Goal: Task Accomplishment & Management: Manage account settings

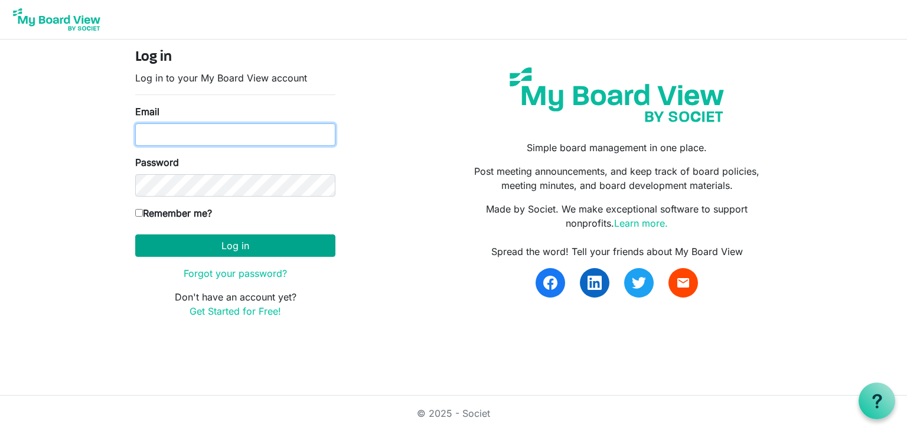
type input "leyoung@uvic.ca"
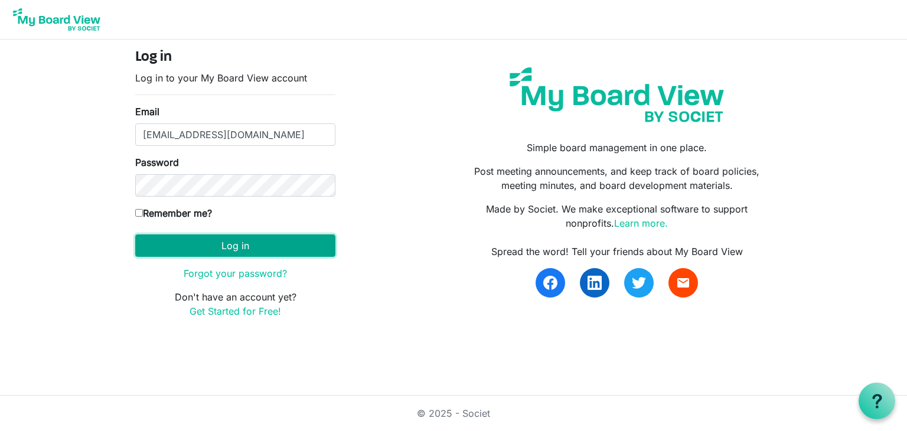
click at [227, 250] on button "Log in" at bounding box center [235, 245] width 200 height 22
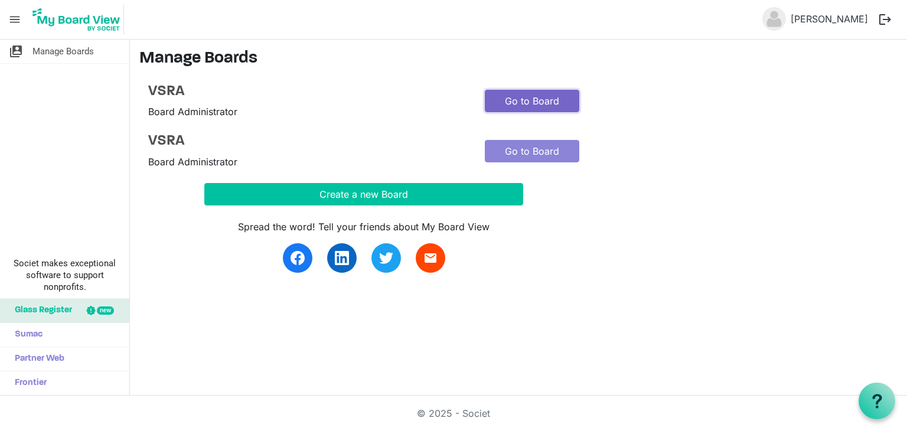
click at [541, 98] on link "Go to Board" at bounding box center [532, 101] width 94 height 22
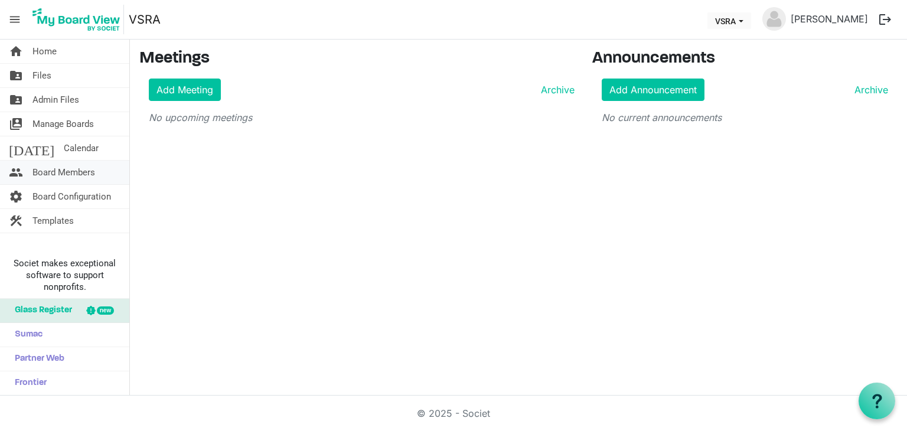
click at [50, 175] on span "Board Members" at bounding box center [63, 173] width 63 height 24
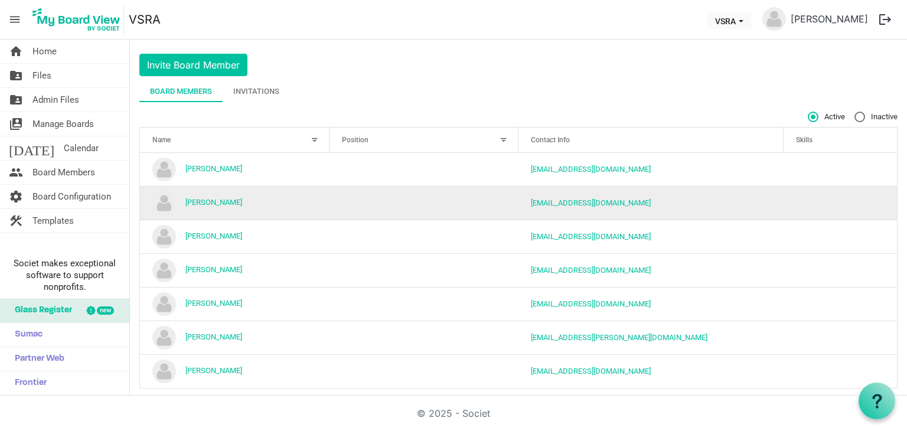
scroll to position [35, 0]
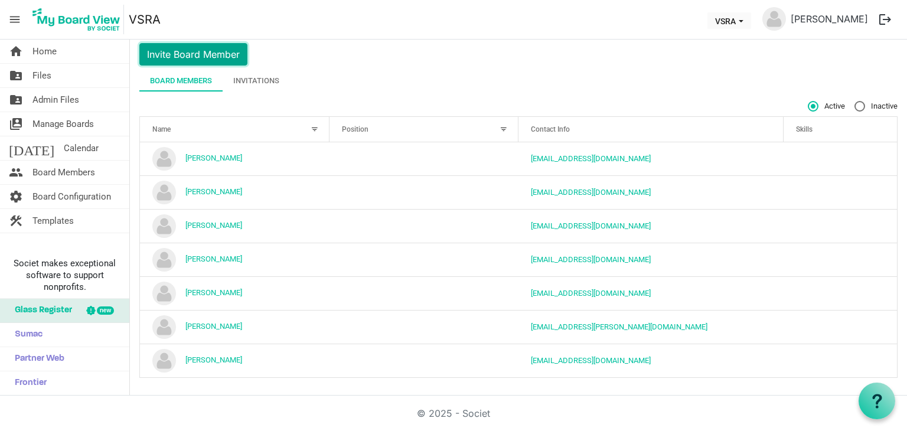
click at [200, 52] on button "Invite Board Member" at bounding box center [193, 54] width 108 height 22
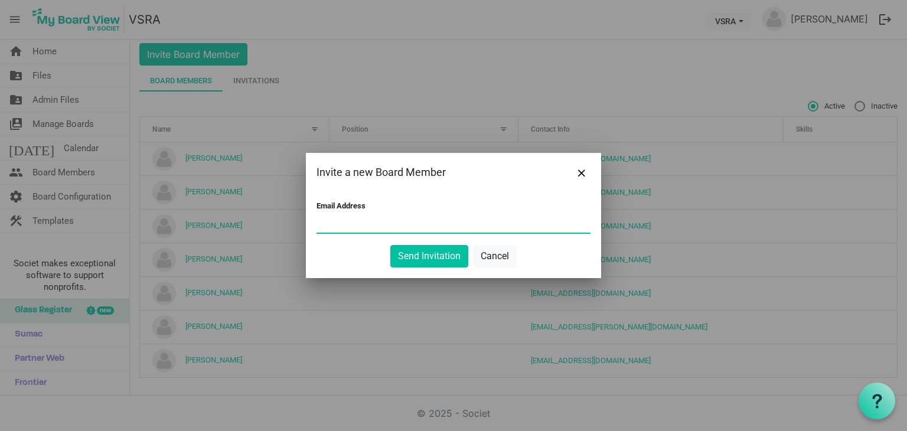
click at [353, 220] on input "Email Address" at bounding box center [453, 224] width 274 height 18
type input "[EMAIL_ADDRESS][DOMAIN_NAME]"
click at [426, 253] on button "Send Invitation" at bounding box center [429, 256] width 78 height 22
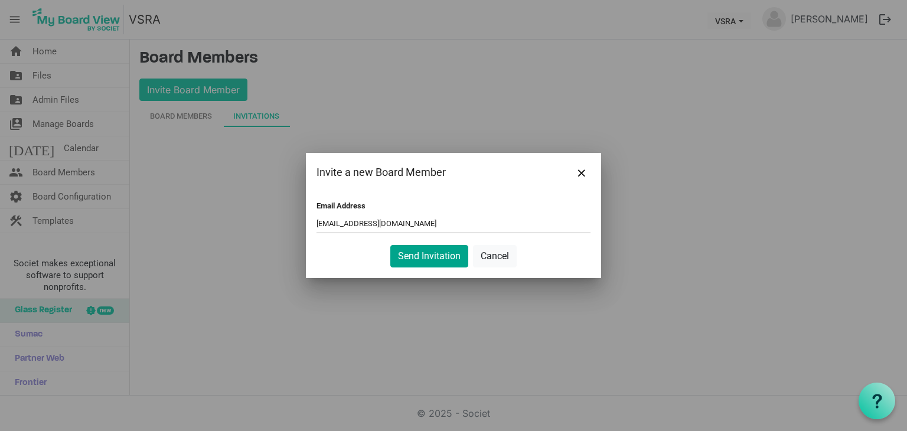
scroll to position [0, 0]
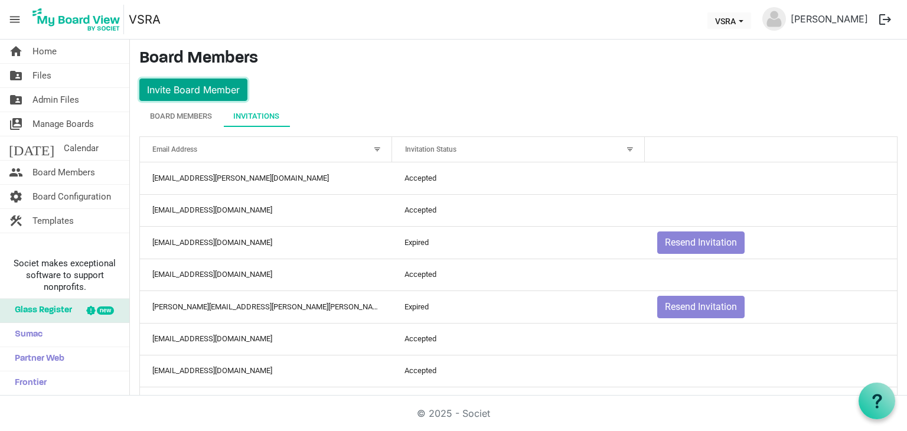
click at [178, 90] on button "Invite Board Member" at bounding box center [193, 89] width 108 height 22
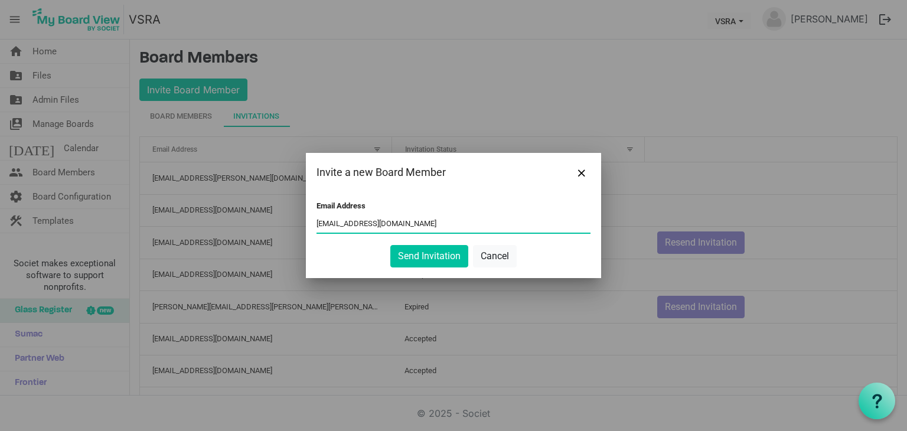
type input "treasurervsra@gmail.com"
click at [552, 303] on div at bounding box center [453, 215] width 907 height 431
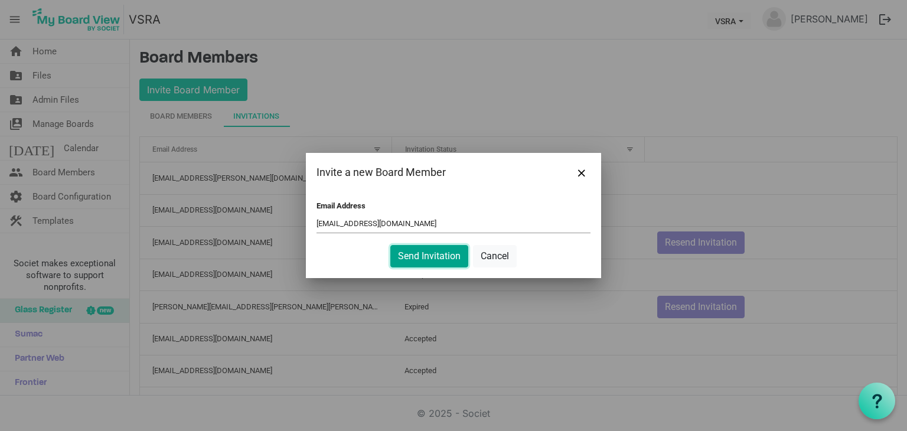
click at [441, 256] on button "Send Invitation" at bounding box center [429, 256] width 78 height 22
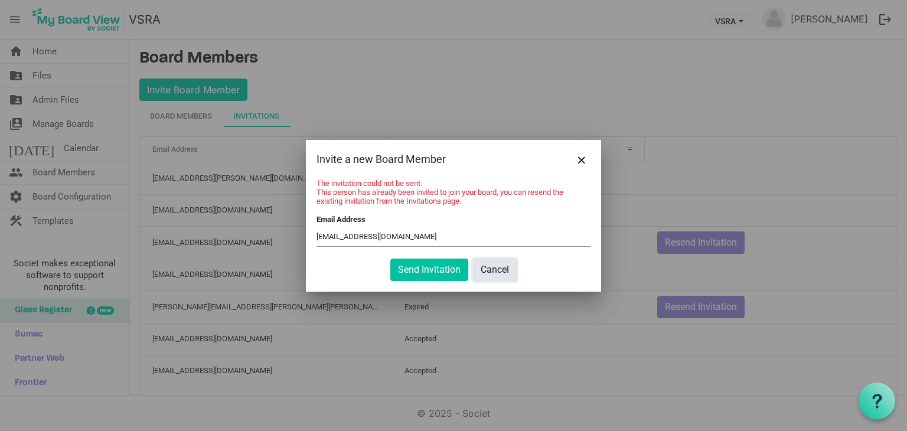
click at [508, 272] on button "Cancel" at bounding box center [495, 270] width 44 height 22
click at [584, 155] on button "Close" at bounding box center [581, 159] width 18 height 18
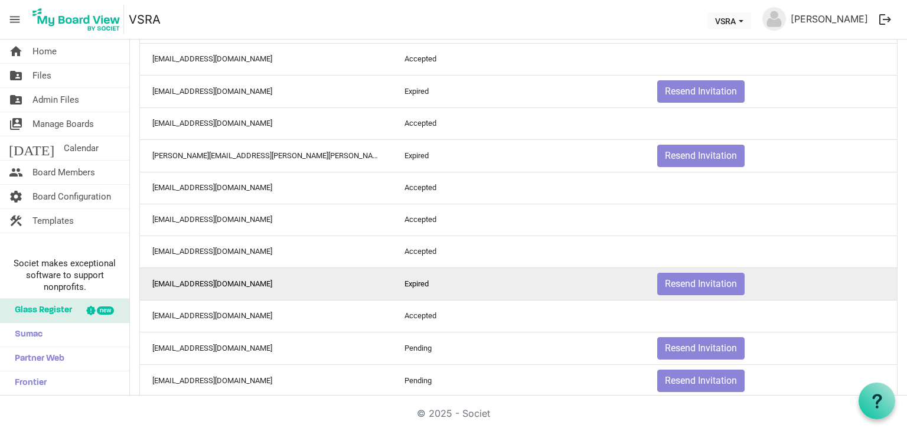
scroll to position [169, 0]
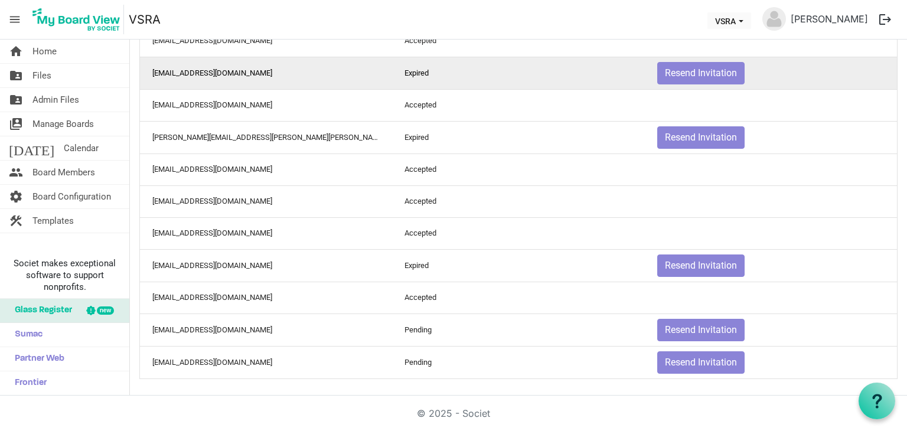
drag, startPoint x: 296, startPoint y: 332, endPoint x: 541, endPoint y: 84, distance: 348.5
click at [541, 84] on td "Expired" at bounding box center [518, 73] width 252 height 32
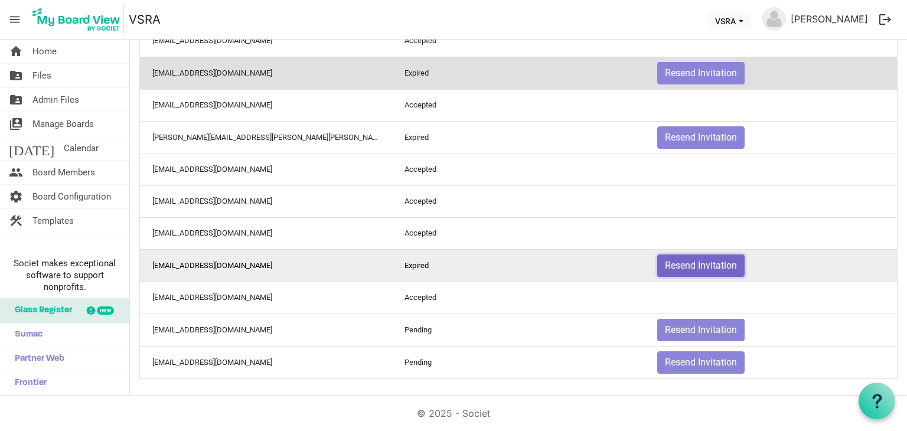
click at [685, 259] on button "Resend Invitation" at bounding box center [700, 265] width 87 height 22
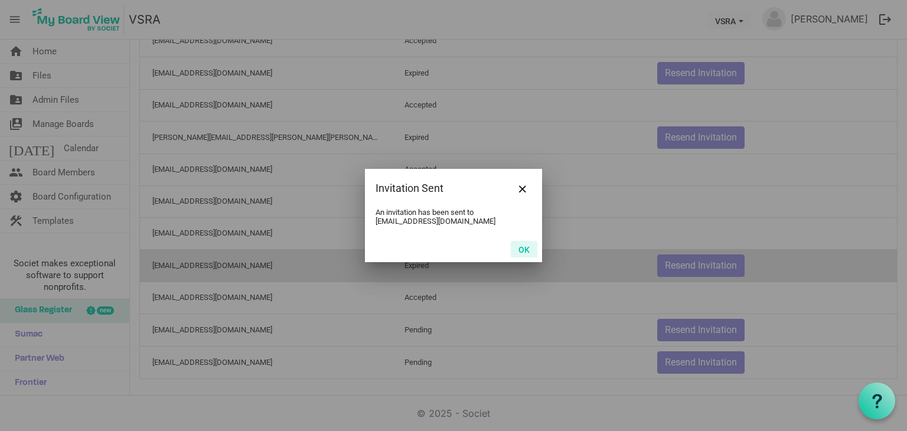
click at [525, 252] on button "OK" at bounding box center [524, 249] width 27 height 17
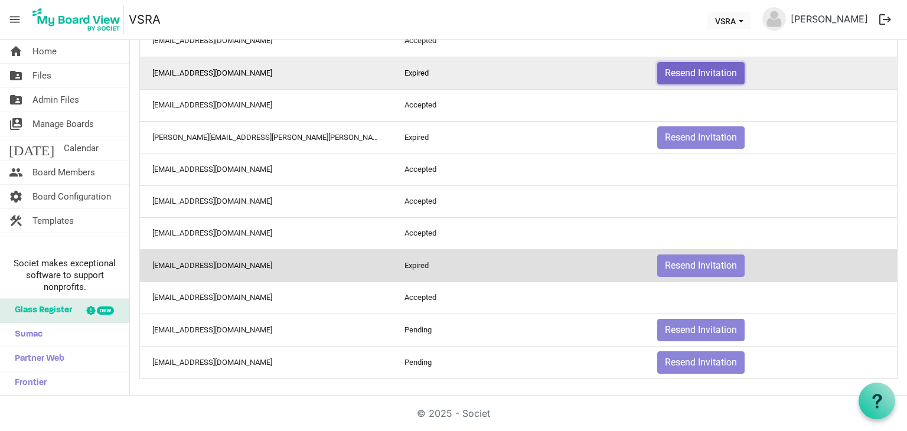
click at [707, 73] on button "Resend Invitation" at bounding box center [700, 73] width 87 height 22
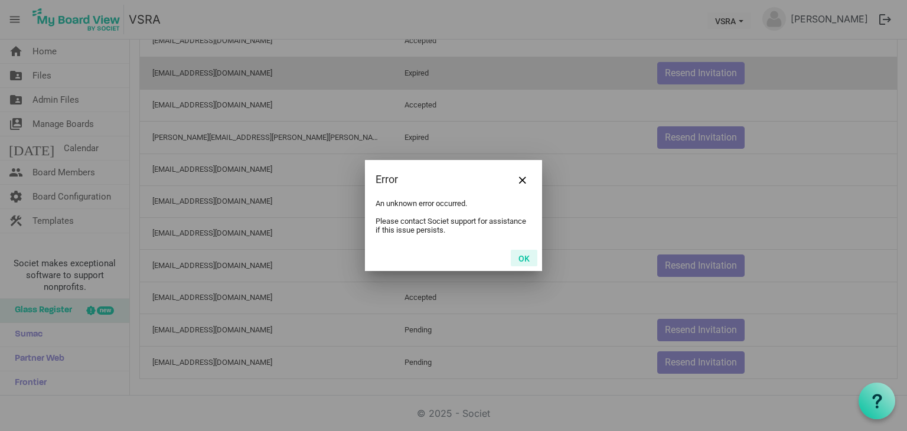
click at [519, 257] on button "OK" at bounding box center [524, 258] width 27 height 17
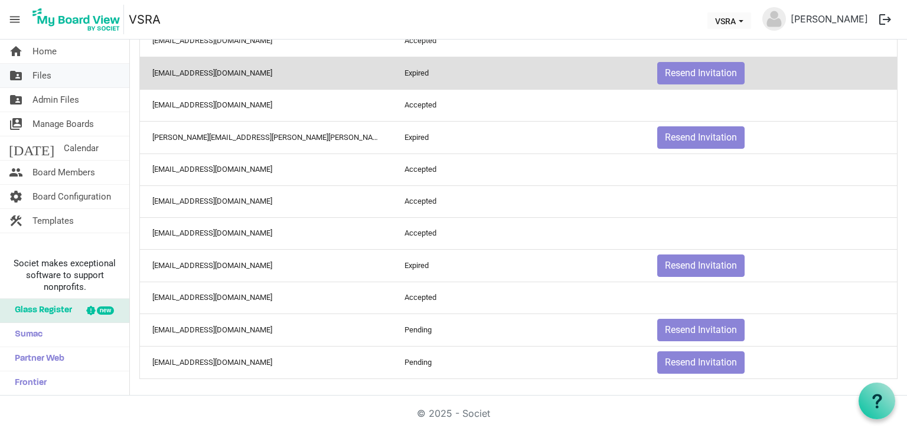
click at [38, 78] on span "Files" at bounding box center [41, 76] width 19 height 24
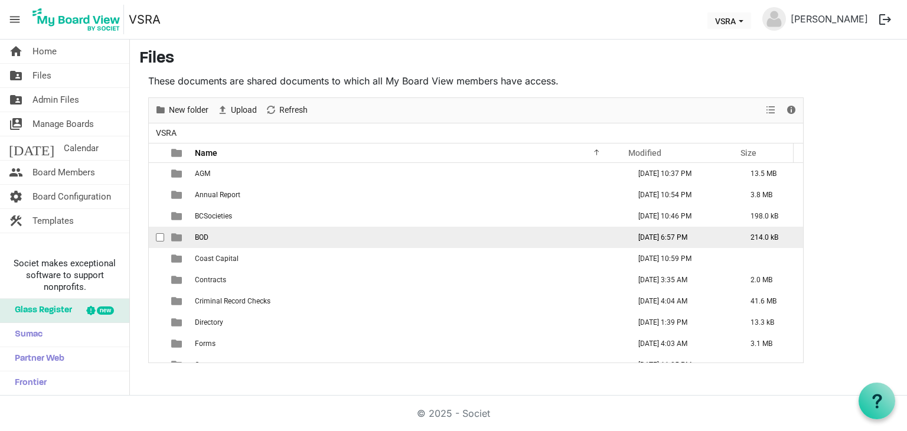
click at [240, 241] on td "BOD" at bounding box center [408, 237] width 434 height 21
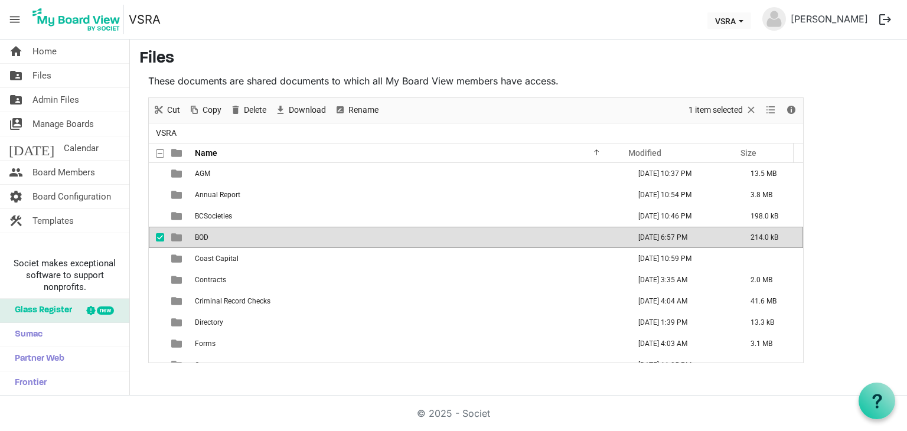
click at [240, 241] on td "BOD" at bounding box center [408, 237] width 434 height 21
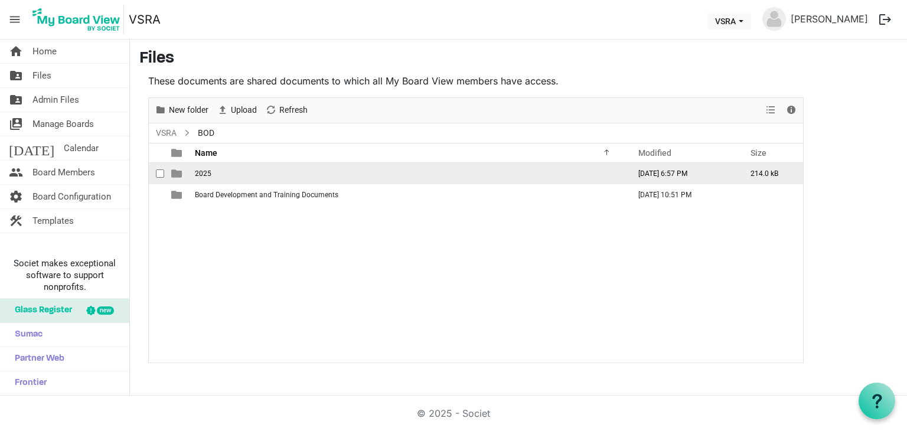
click at [207, 176] on span "2025" at bounding box center [203, 173] width 17 height 8
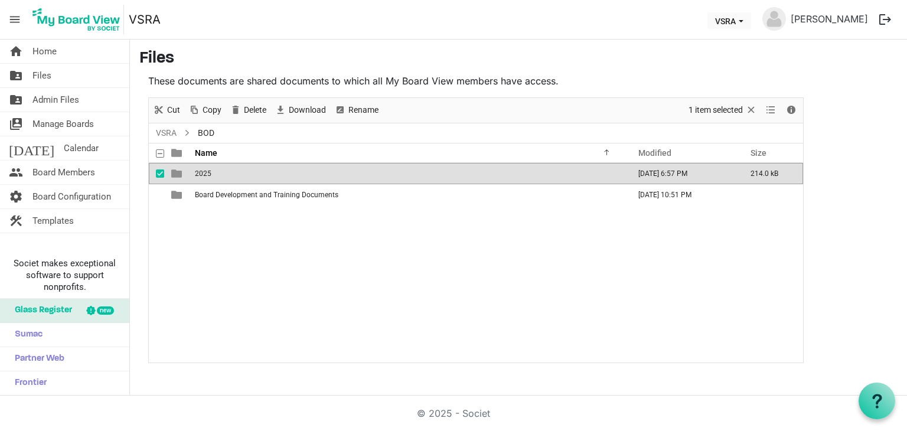
click at [207, 176] on span "2025" at bounding box center [203, 173] width 17 height 8
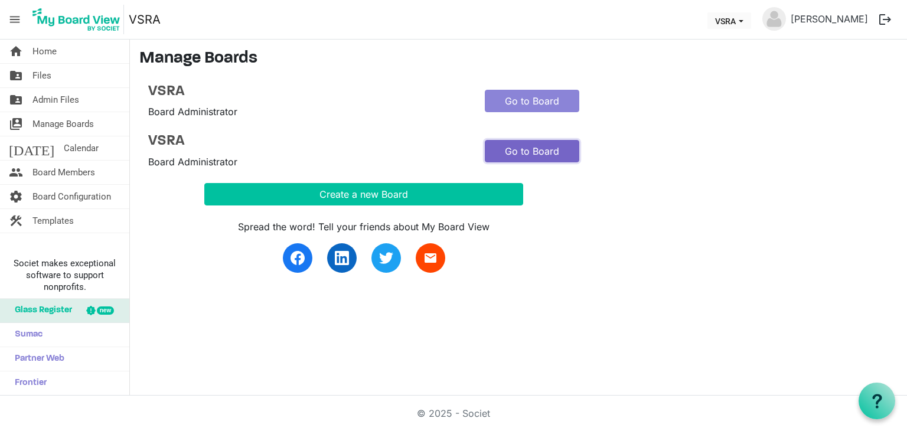
click at [515, 156] on link "Go to Board" at bounding box center [532, 151] width 94 height 22
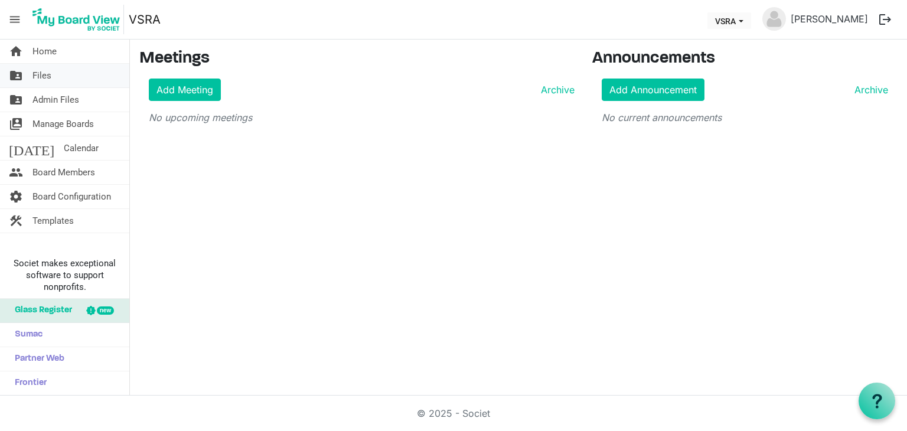
click at [52, 73] on link "folder_shared Files" at bounding box center [64, 76] width 129 height 24
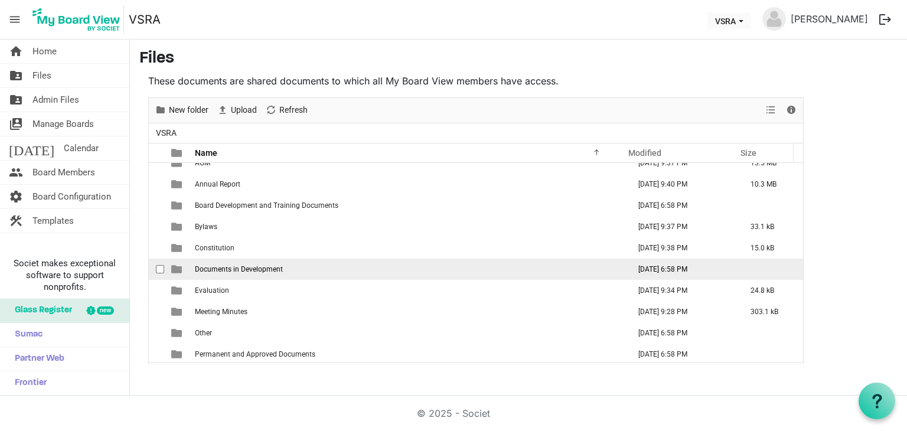
scroll to position [12, 0]
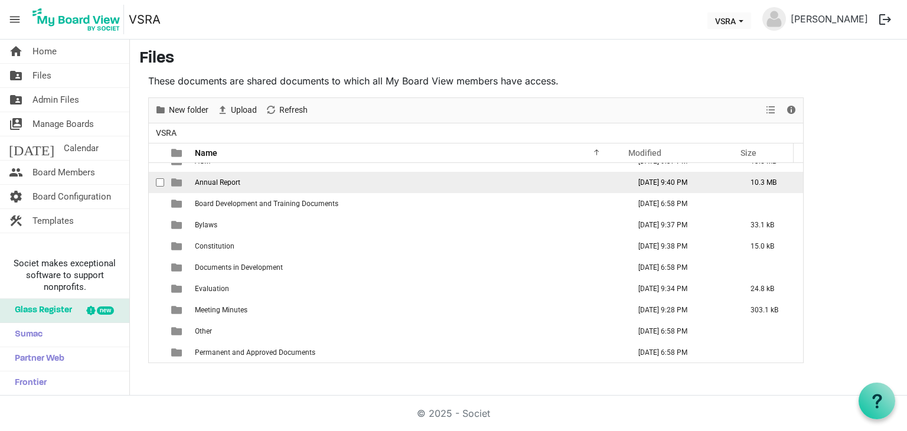
click at [288, 179] on td "Annual Report" at bounding box center [408, 182] width 434 height 21
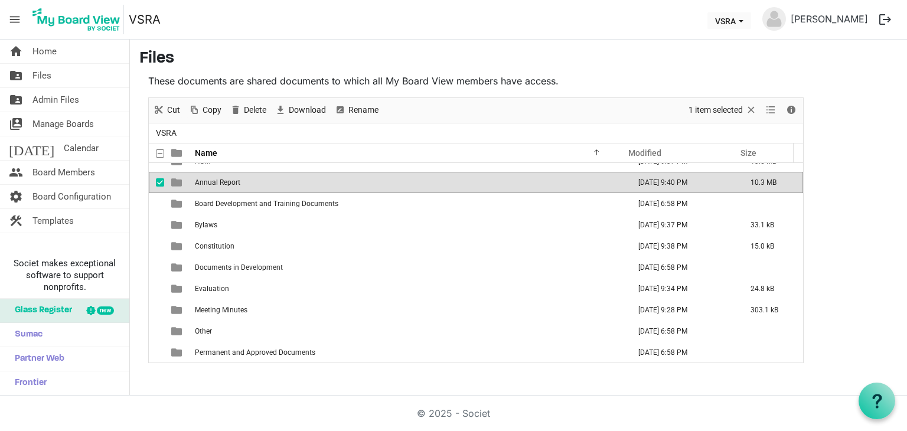
click at [288, 179] on td "Annual Report" at bounding box center [408, 182] width 434 height 21
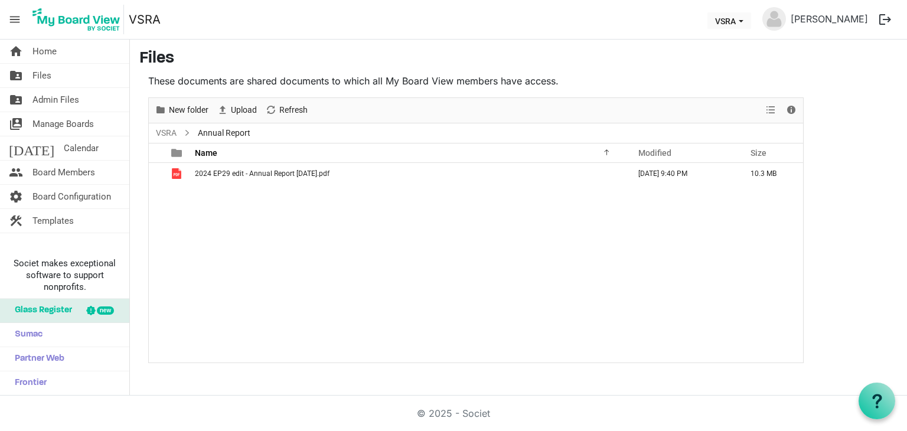
scroll to position [0, 0]
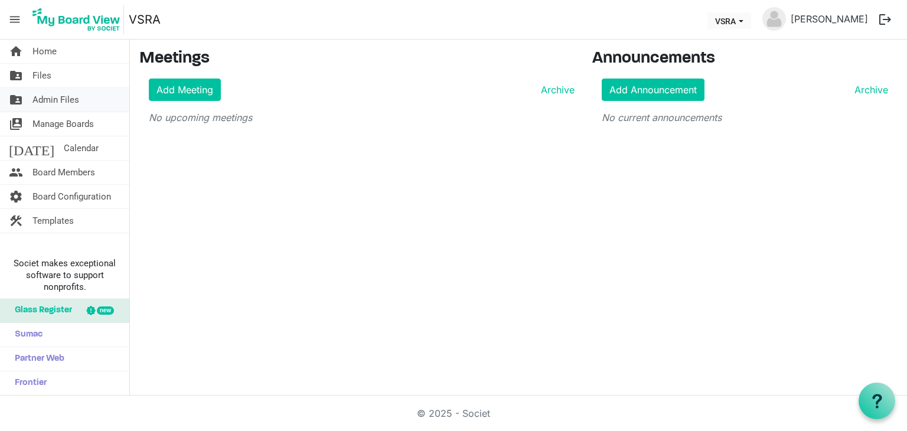
click at [51, 101] on span "Admin Files" at bounding box center [55, 100] width 47 height 24
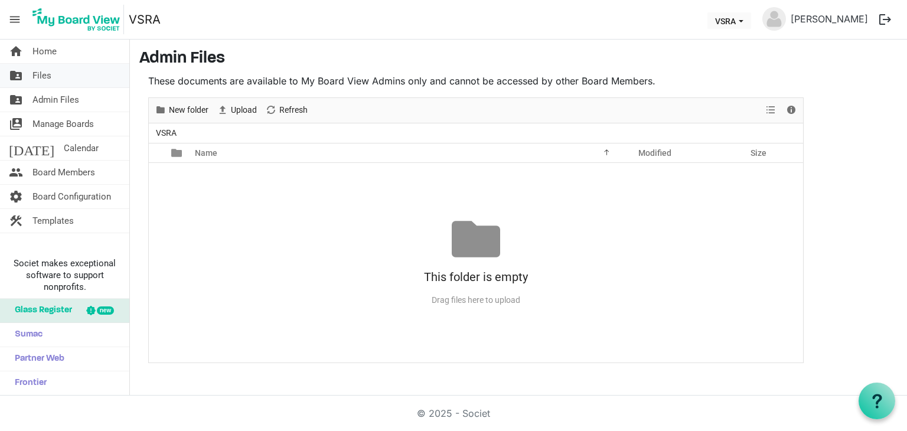
click at [46, 77] on span "Files" at bounding box center [41, 76] width 19 height 24
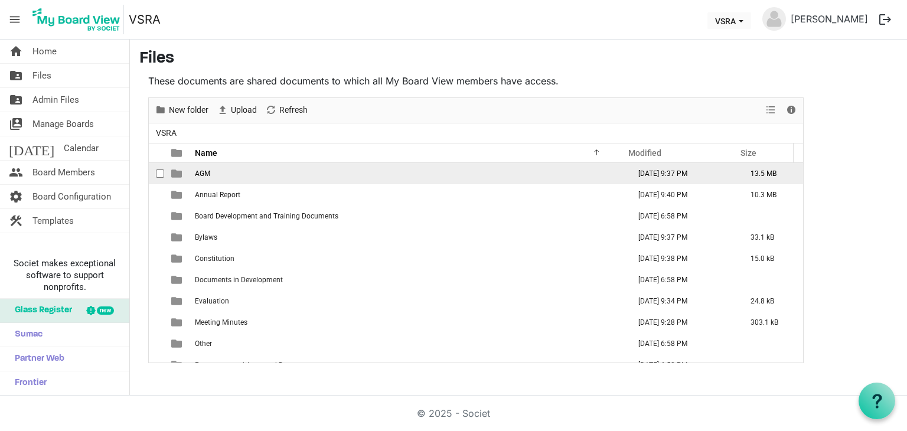
click at [269, 173] on td "AGM" at bounding box center [408, 173] width 434 height 21
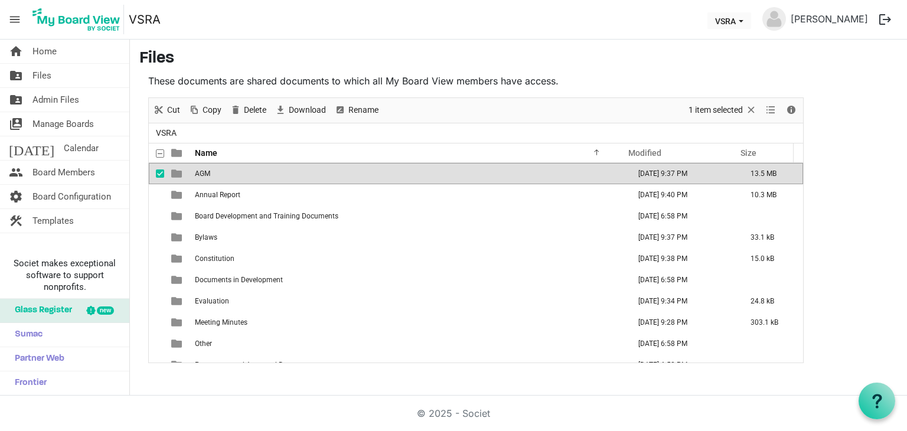
click at [269, 173] on td "AGM" at bounding box center [408, 173] width 434 height 21
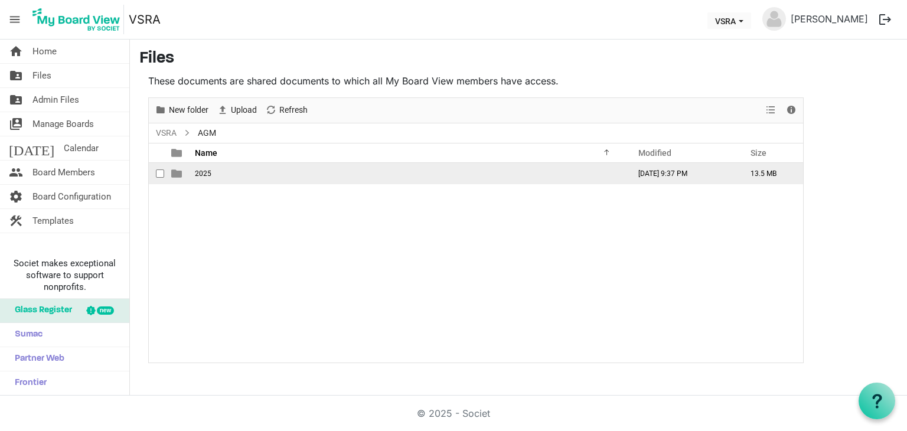
click at [269, 173] on td "2025" at bounding box center [408, 173] width 434 height 21
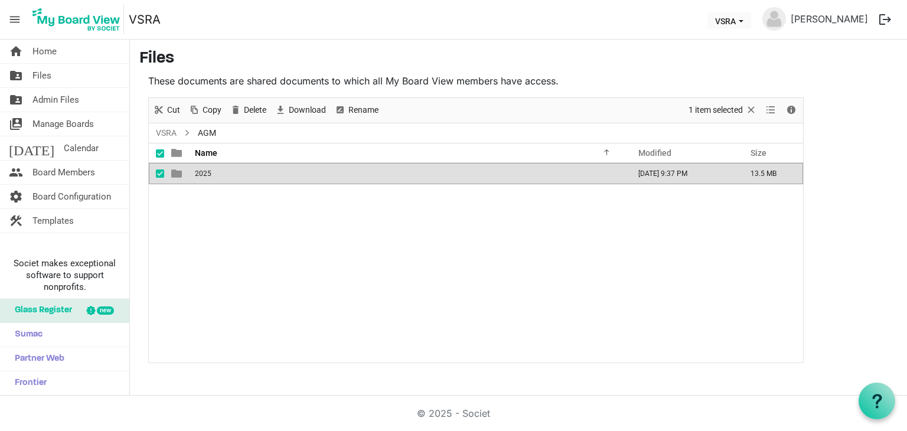
click at [269, 173] on td "2025" at bounding box center [408, 173] width 434 height 21
